Goal: Complete application form

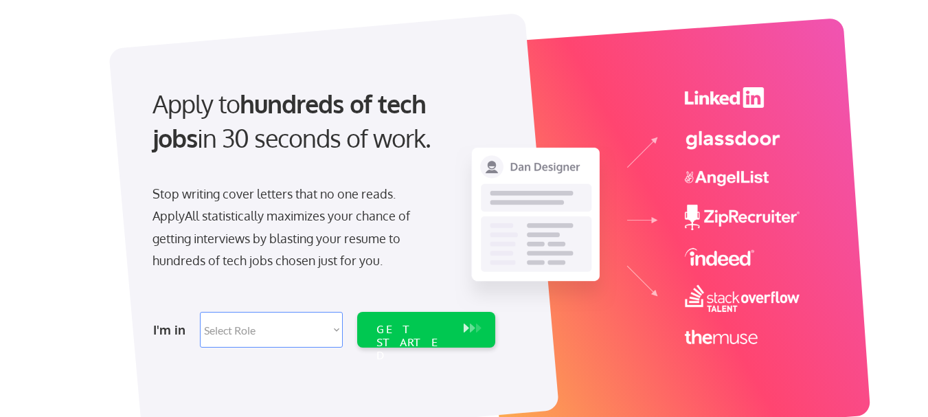
scroll to position [102, 0]
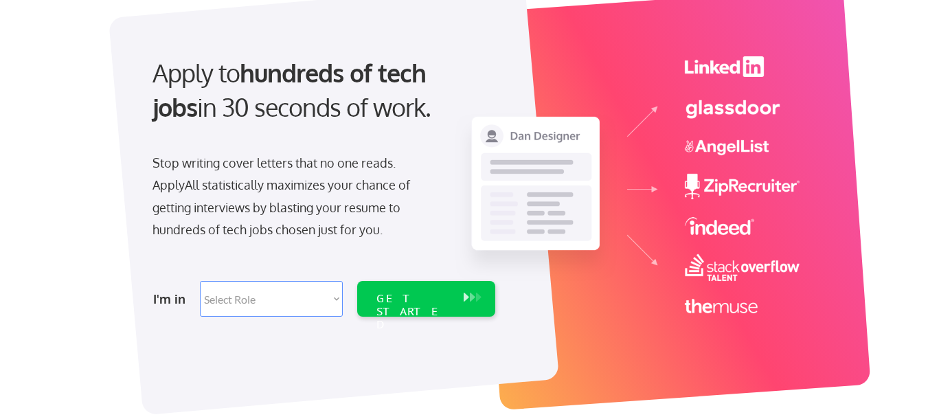
click at [304, 305] on select "Select Role Software Engineering Product Management Customer Success Sales UI/U…" at bounding box center [271, 299] width 143 height 36
select select ""engineering""
click at [200, 281] on select "Select Role Software Engineering Product Management Customer Success Sales UI/U…" at bounding box center [271, 299] width 143 height 36
select select ""engineering""
click at [423, 303] on div "GET STARTED" at bounding box center [412, 312] width 73 height 40
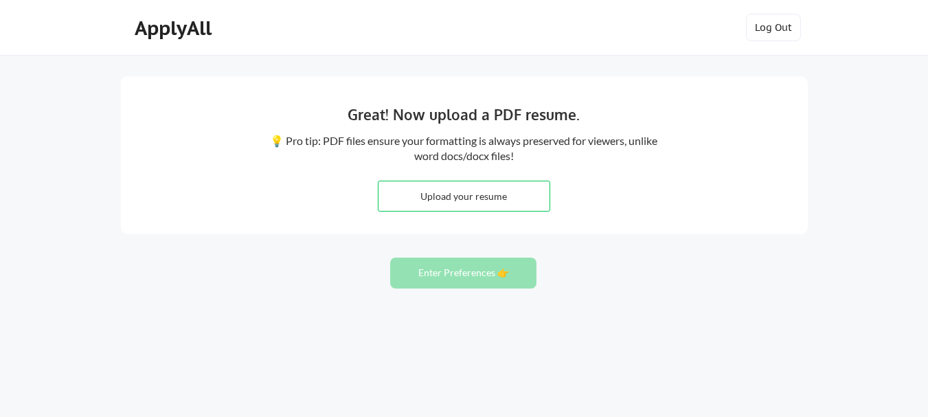
click at [459, 209] on input "file" at bounding box center [463, 196] width 171 height 30
type input "C:\fakepath\Joshua.Emilola-Resume.docx"
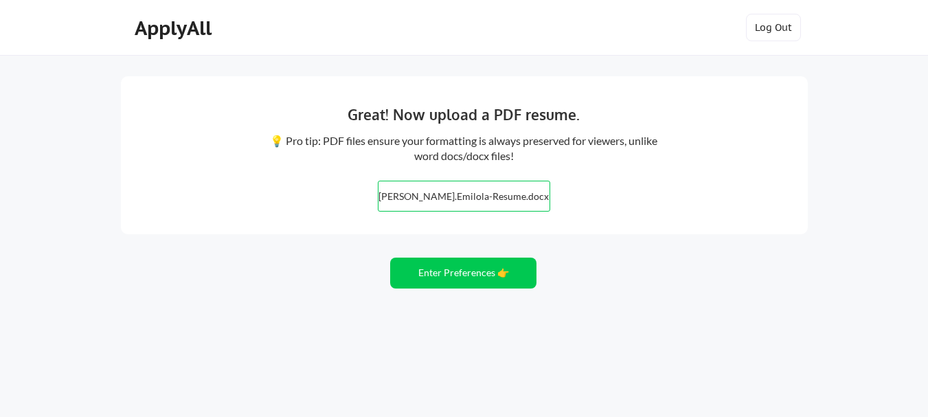
click at [481, 205] on input "file" at bounding box center [463, 196] width 171 height 30
type input "C:\fakepath\_Joshua.Emilola-Resume.pdf"
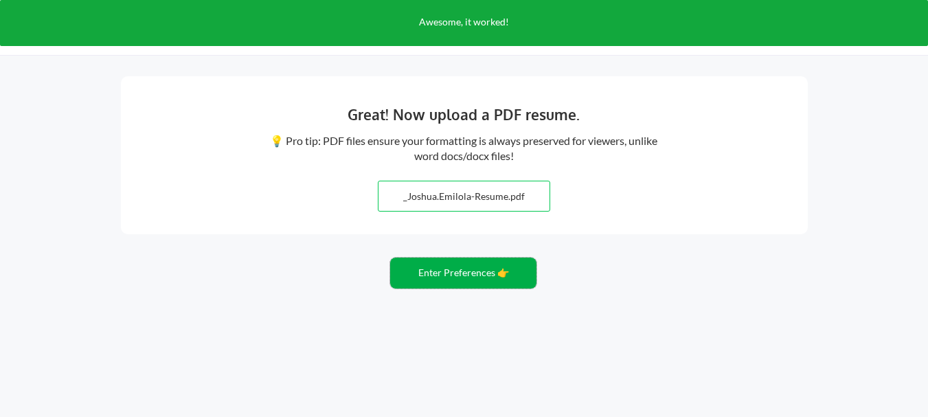
click at [464, 272] on button "Enter Preferences 👉" at bounding box center [463, 273] width 146 height 31
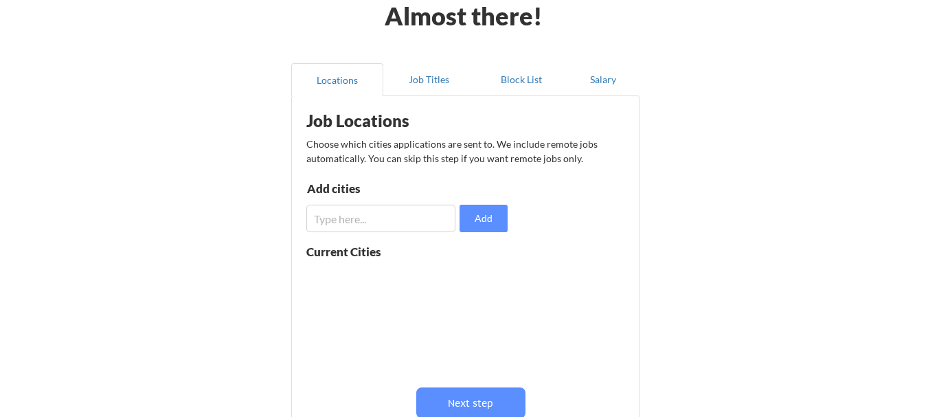
scroll to position [85, 0]
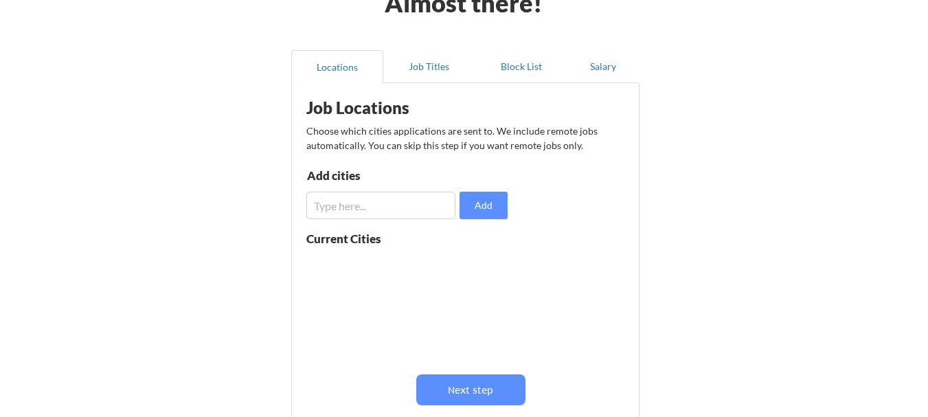
click at [411, 212] on input "input" at bounding box center [380, 205] width 149 height 27
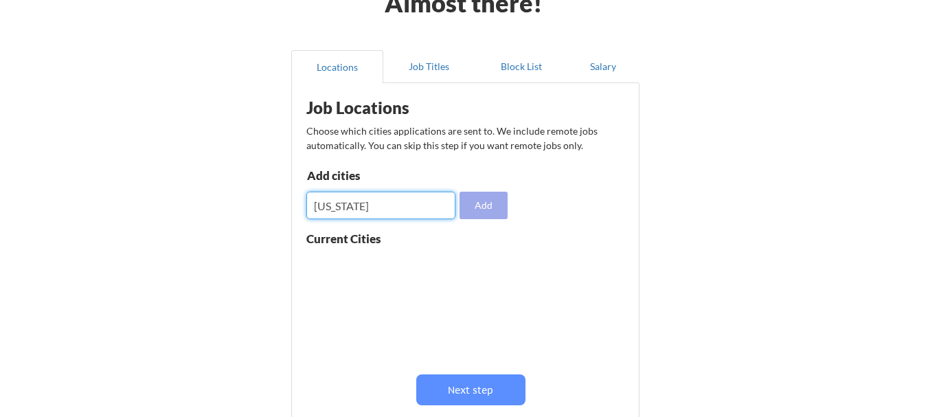
type input "[US_STATE]"
click at [476, 202] on button "Add" at bounding box center [483, 205] width 48 height 27
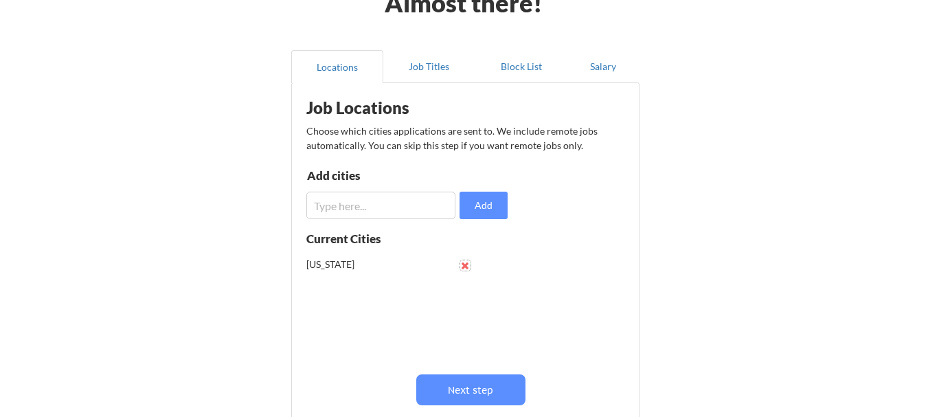
click at [461, 267] on button at bounding box center [465, 265] width 10 height 10
click at [392, 203] on input "input" at bounding box center [380, 205] width 149 height 27
click at [405, 216] on input "input" at bounding box center [380, 205] width 149 height 27
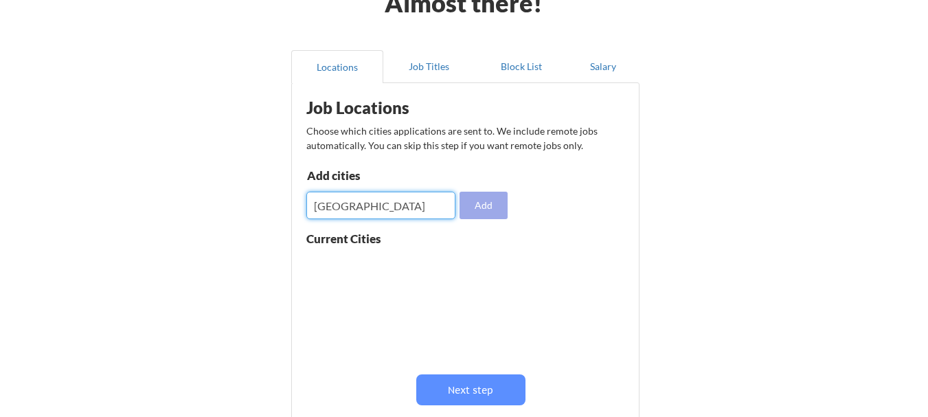
type input "[GEOGRAPHIC_DATA]"
click at [494, 207] on button "Add" at bounding box center [483, 205] width 48 height 27
click at [387, 213] on input "input" at bounding box center [380, 205] width 149 height 27
type input "[GEOGRAPHIC_DATA]"
click at [472, 198] on button "Add" at bounding box center [483, 205] width 48 height 27
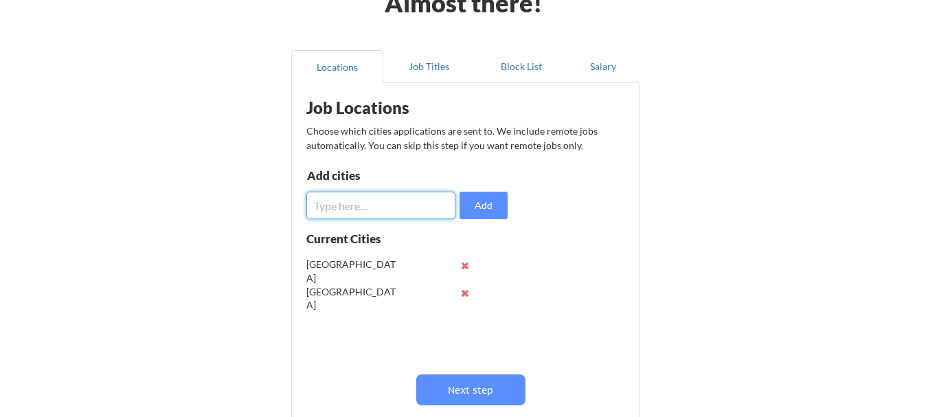
click at [388, 203] on input "input" at bounding box center [380, 205] width 149 height 27
type input "[PERSON_NAME]"
click at [475, 201] on button "Add" at bounding box center [483, 205] width 48 height 27
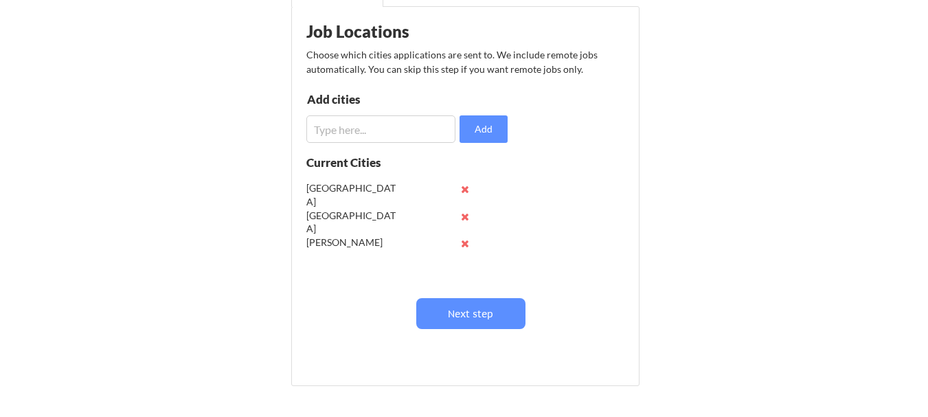
scroll to position [165, 0]
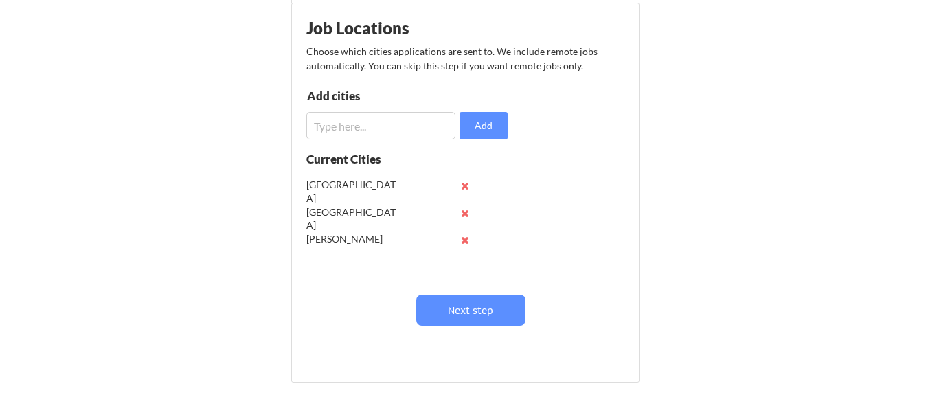
click at [398, 133] on input "input" at bounding box center [380, 125] width 149 height 27
type input "A"
drag, startPoint x: 363, startPoint y: 124, endPoint x: 271, endPoint y: 124, distance: 91.3
click at [271, 124] on div "Almost there! Locations Job Titles Block List Salary Job Locations Choose which…" at bounding box center [464, 171] width 928 height 673
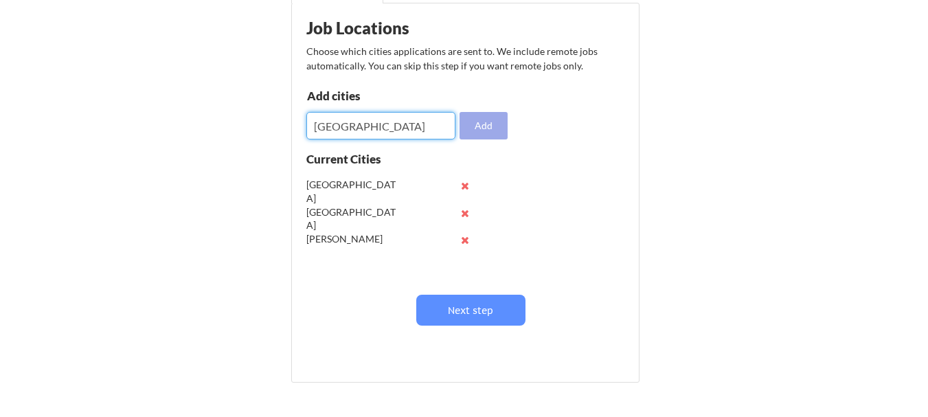
type input "[GEOGRAPHIC_DATA]"
click at [488, 128] on button "Add" at bounding box center [483, 125] width 48 height 27
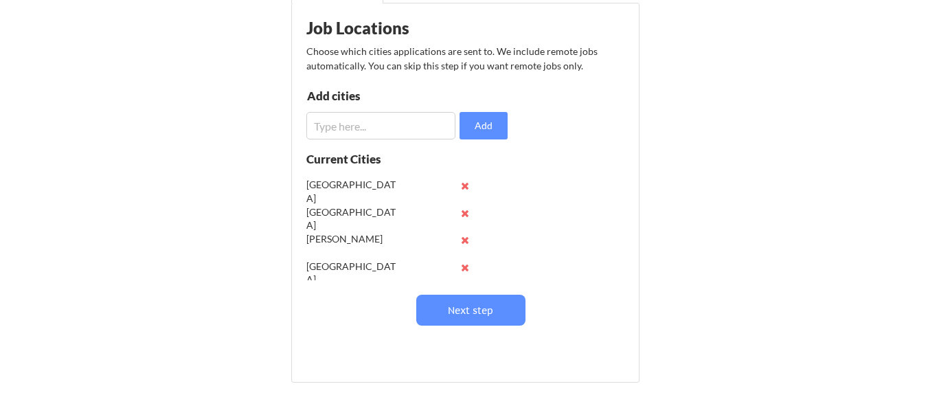
click at [359, 134] on input "input" at bounding box center [380, 125] width 149 height 27
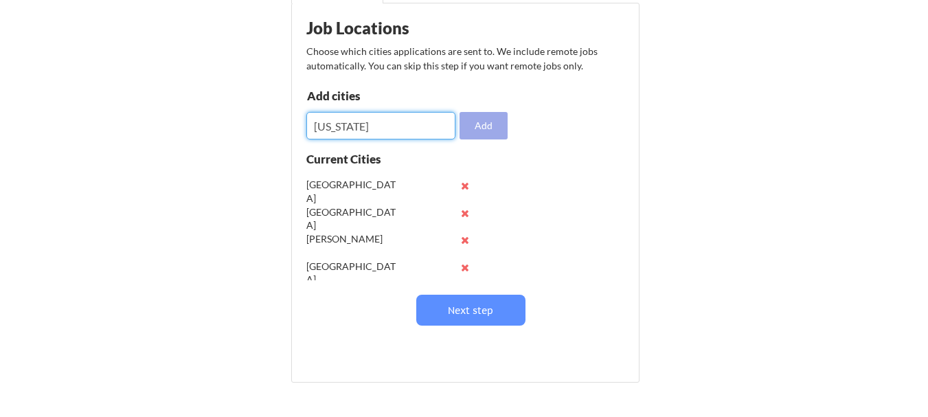
type input "[US_STATE]"
click at [475, 125] on button "Add" at bounding box center [483, 125] width 48 height 27
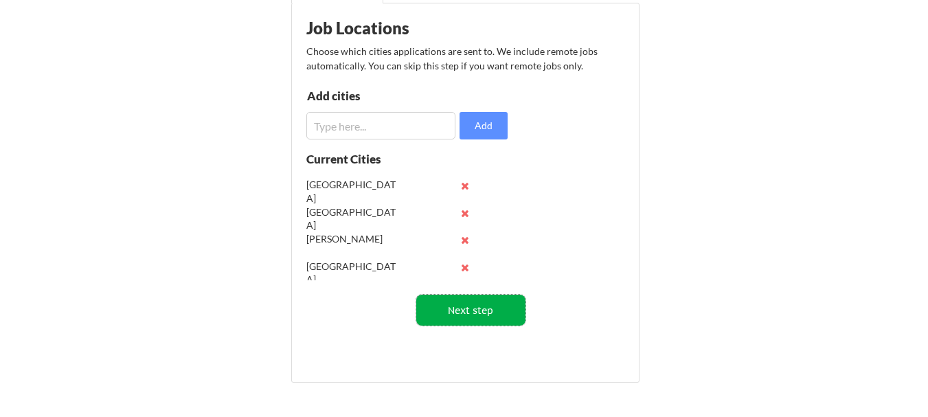
click at [479, 313] on button "Next step" at bounding box center [470, 310] width 109 height 31
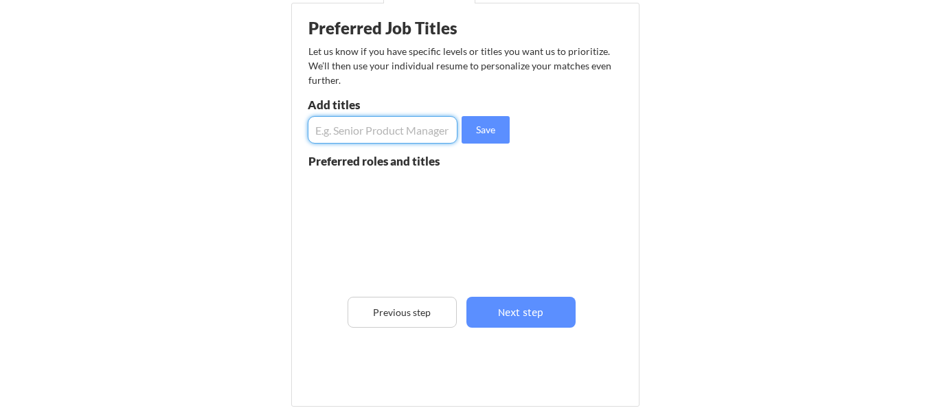
click at [372, 126] on input "input" at bounding box center [383, 129] width 150 height 27
type input "Backend Developer"
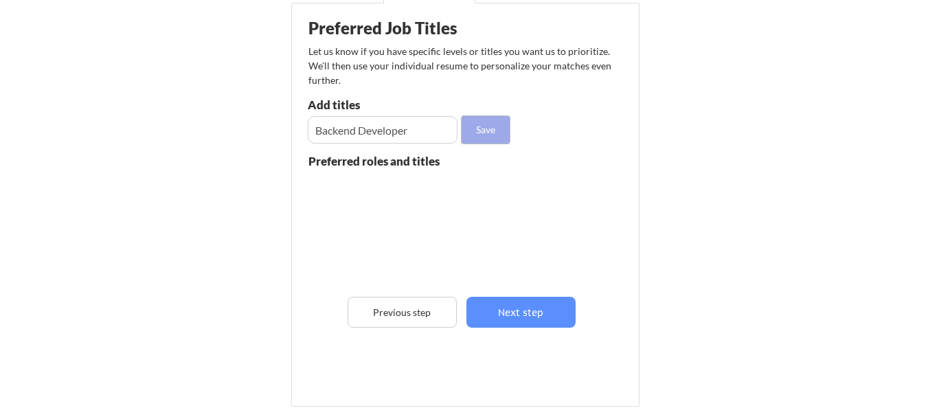
click at [472, 128] on button "Save" at bounding box center [486, 129] width 48 height 27
click at [392, 124] on input "input" at bounding box center [383, 129] width 150 height 27
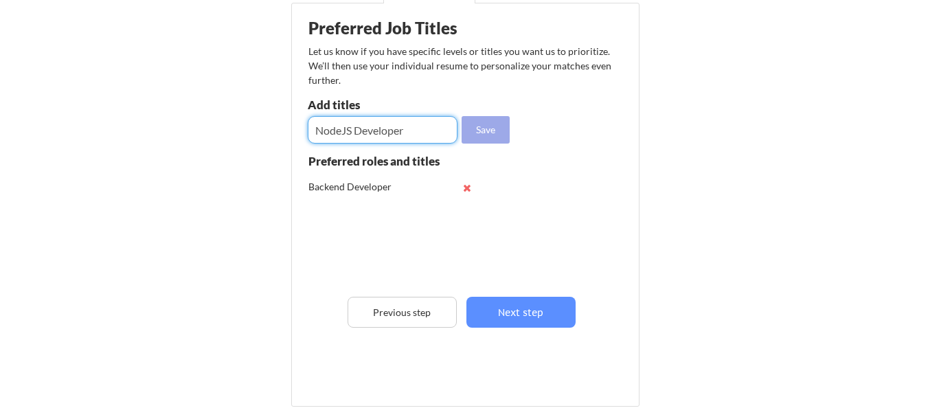
type input "NodeJS Developer"
click at [472, 128] on button "Save" at bounding box center [486, 129] width 48 height 27
click at [339, 134] on input "input" at bounding box center [383, 129] width 150 height 27
type input "Mid-level Backend Developer"
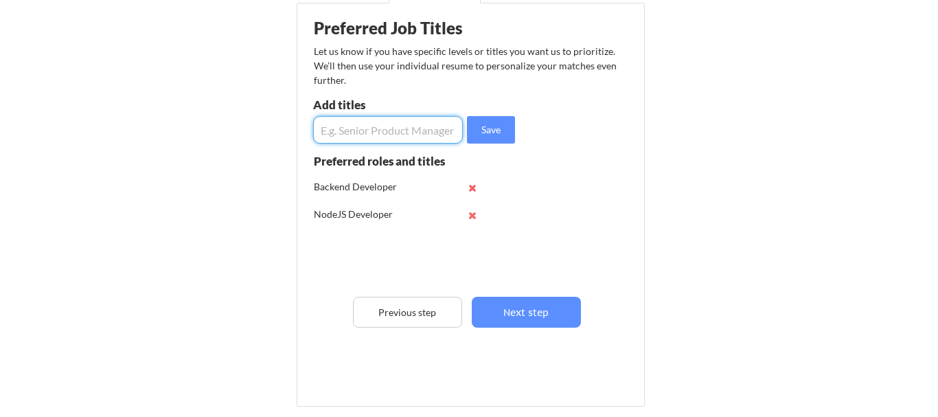
scroll to position [0, 0]
click at [339, 134] on input "input" at bounding box center [383, 129] width 150 height 27
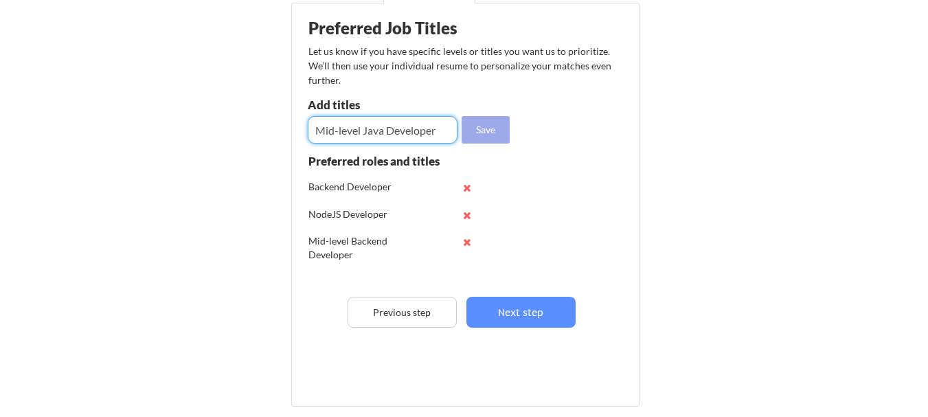
type input "Mid-level Java Developer"
click at [494, 135] on button "Save" at bounding box center [486, 129] width 48 height 27
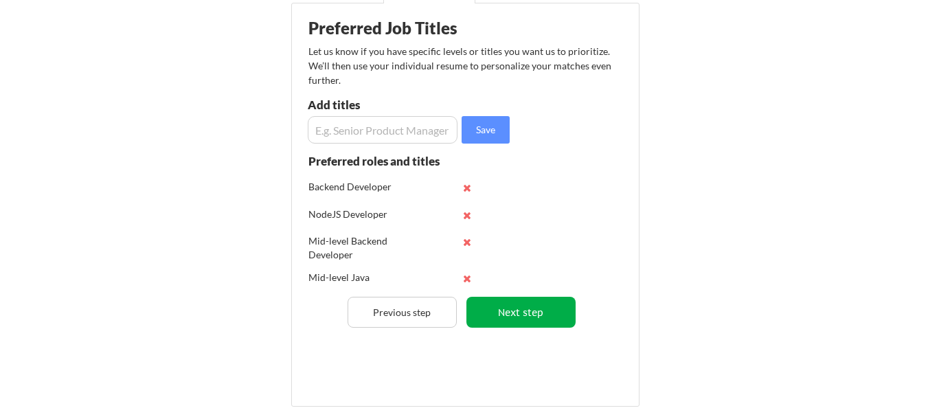
click at [519, 309] on button "Next step" at bounding box center [520, 312] width 109 height 31
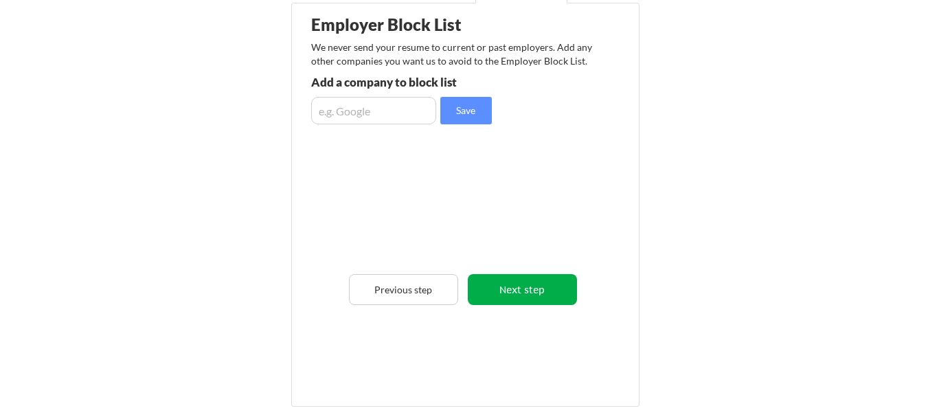
click at [523, 294] on button "Next step" at bounding box center [522, 289] width 109 height 31
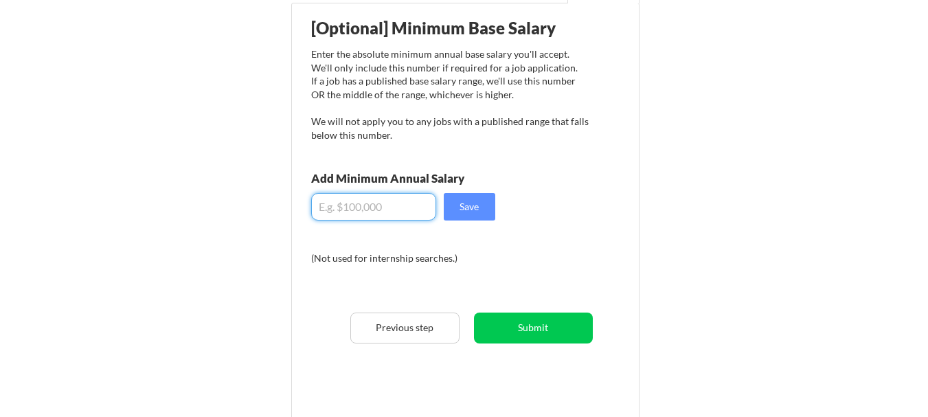
click at [373, 212] on input "input" at bounding box center [373, 206] width 125 height 27
type input "$100,000"
click at [470, 203] on button "Save" at bounding box center [470, 206] width 52 height 27
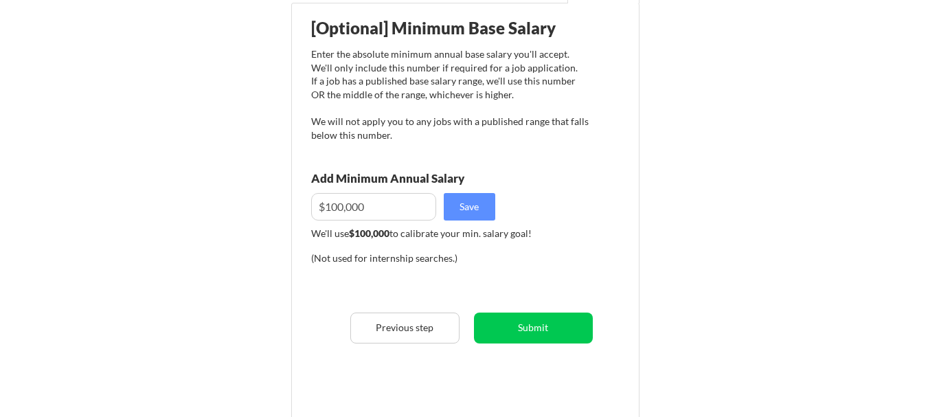
click at [391, 207] on input "input" at bounding box center [373, 206] width 125 height 27
click at [532, 323] on button "Submit" at bounding box center [533, 327] width 119 height 31
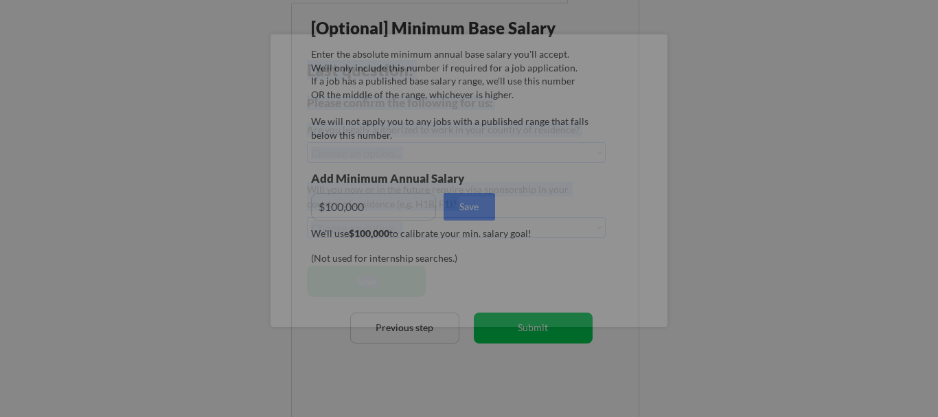
click at [532, 323] on div "Last question: Please confirm the following for us: Are you legally authorized …" at bounding box center [469, 180] width 397 height 293
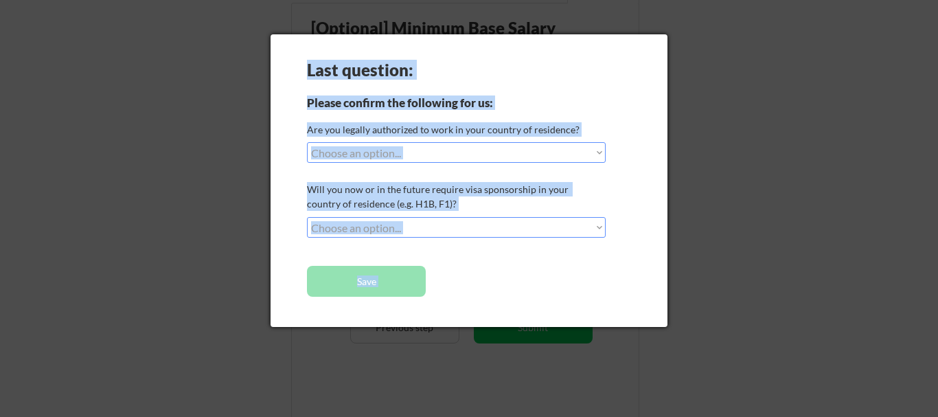
click at [525, 240] on div "Last question: Please confirm the following for us: Are you legally authorized …" at bounding box center [469, 180] width 397 height 293
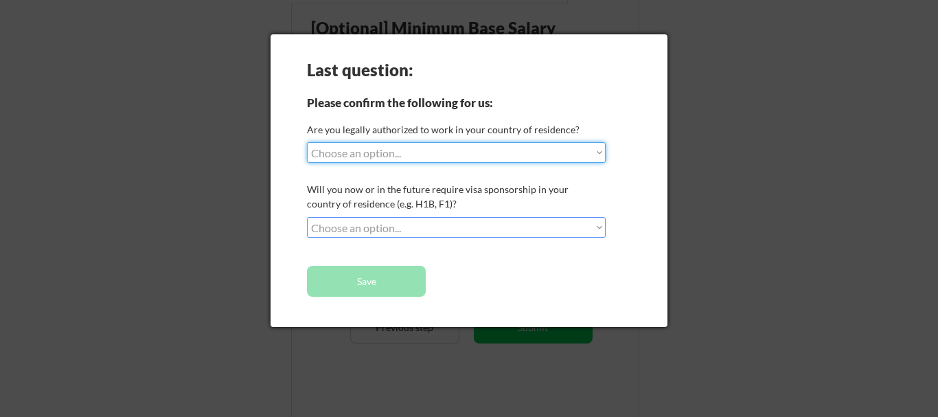
click at [493, 147] on select "Choose an option... Yes, I am a [DEMOGRAPHIC_DATA] Citizen Yes, I am a [DEMOGRA…" at bounding box center [456, 152] width 299 height 21
select select ""yes__i_am_here_on_a_visa__h1b__opt__etc__""
click at [307, 142] on select "Choose an option... Yes, I am a [DEMOGRAPHIC_DATA] Citizen Yes, I am a [DEMOGRA…" at bounding box center [456, 152] width 299 height 21
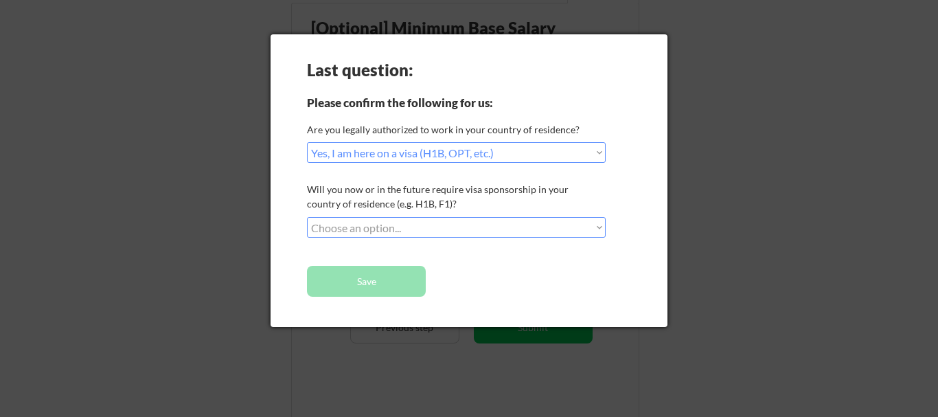
click at [456, 225] on select "Choose an option... No, I will not need sponsorship Yes, I will need sponsorship" at bounding box center [456, 227] width 299 height 21
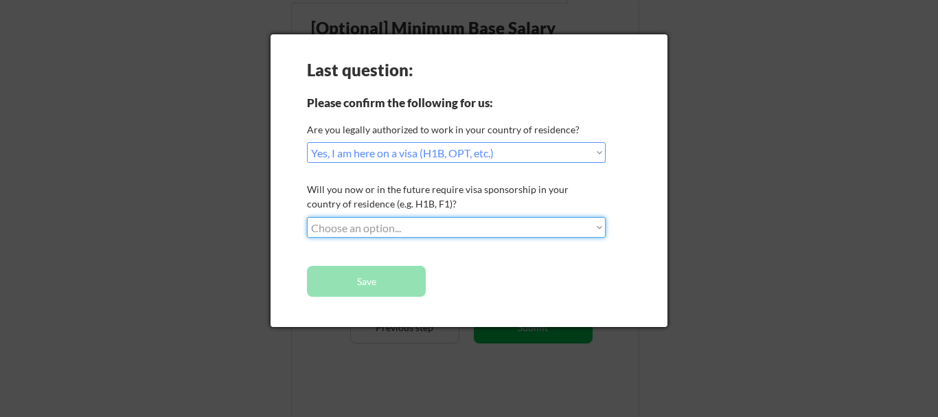
select select ""no__i_will_not_need_sponsorship""
click at [307, 217] on select "Choose an option... No, I will not need sponsorship Yes, I will need sponsorship" at bounding box center [456, 227] width 299 height 21
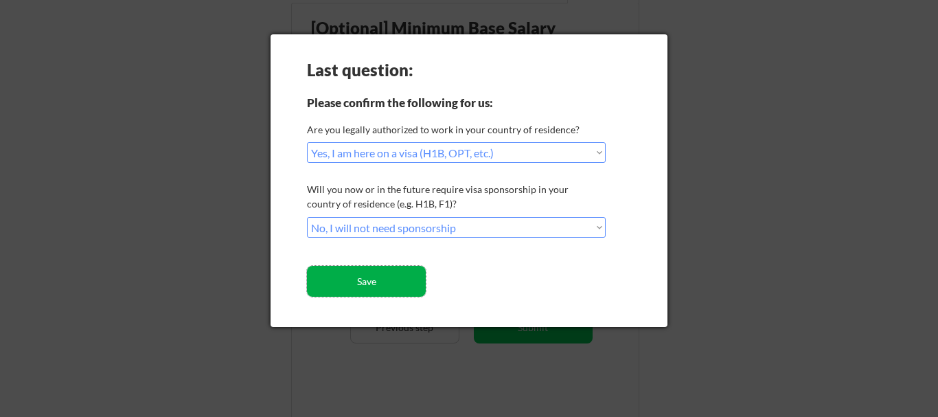
click at [387, 276] on button "Save" at bounding box center [366, 281] width 119 height 31
click at [381, 282] on button "Save" at bounding box center [366, 281] width 119 height 31
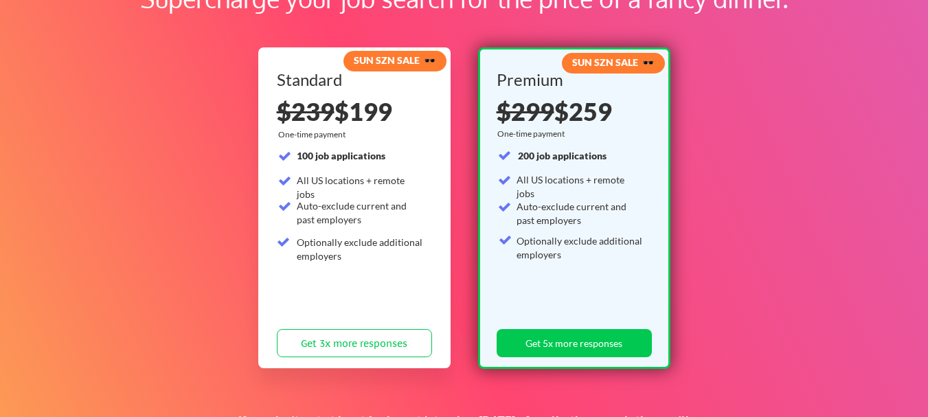
scroll to position [171, 0]
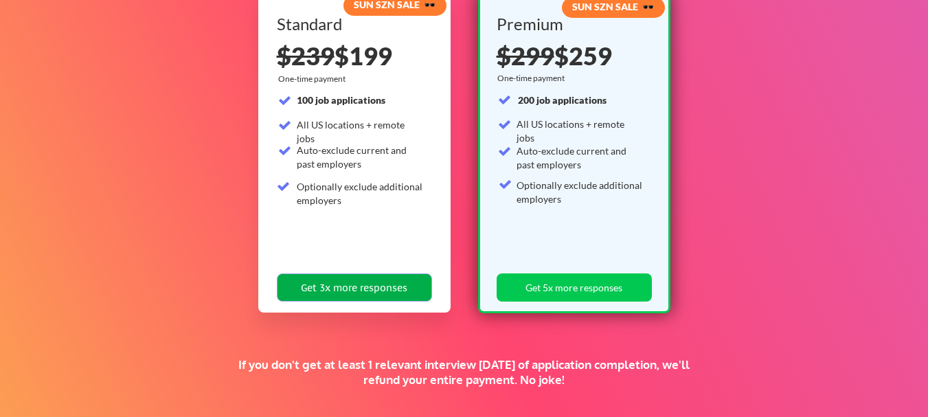
click at [370, 289] on button "Get 3x more responses" at bounding box center [354, 287] width 155 height 28
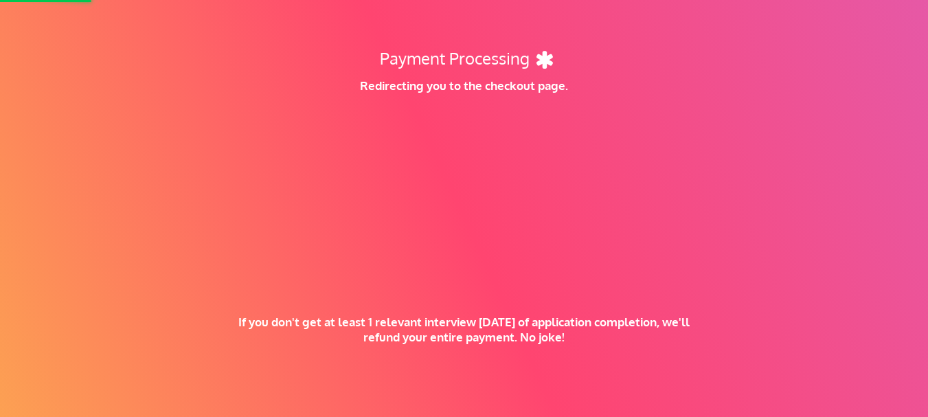
scroll to position [231, 0]
